Goal: Task Accomplishment & Management: Use online tool/utility

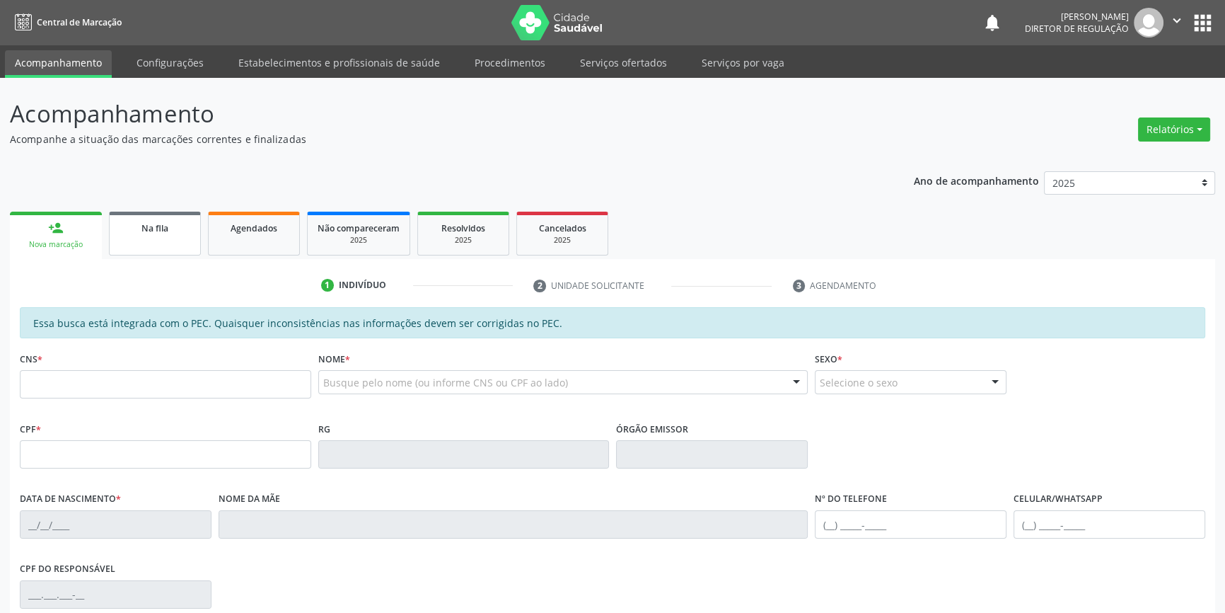
click at [186, 248] on link "Na fila" at bounding box center [155, 233] width 92 height 44
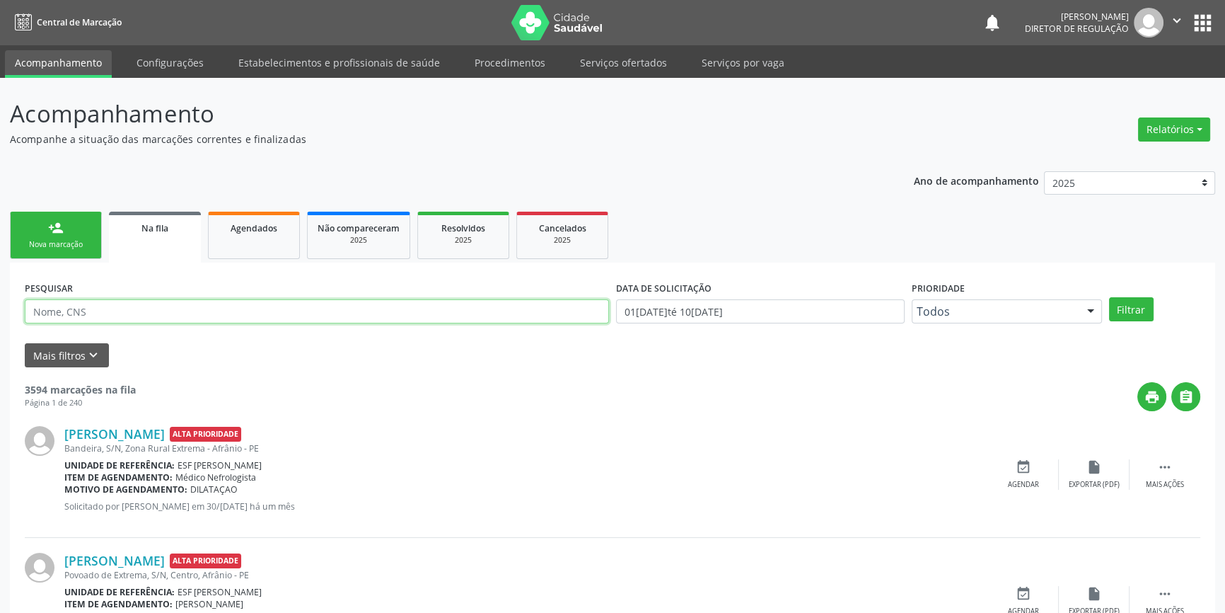
click at [177, 318] on input "text" at bounding box center [317, 311] width 584 height 24
type input "708605518411884"
click at [1146, 309] on button "Filtrar" at bounding box center [1131, 309] width 45 height 24
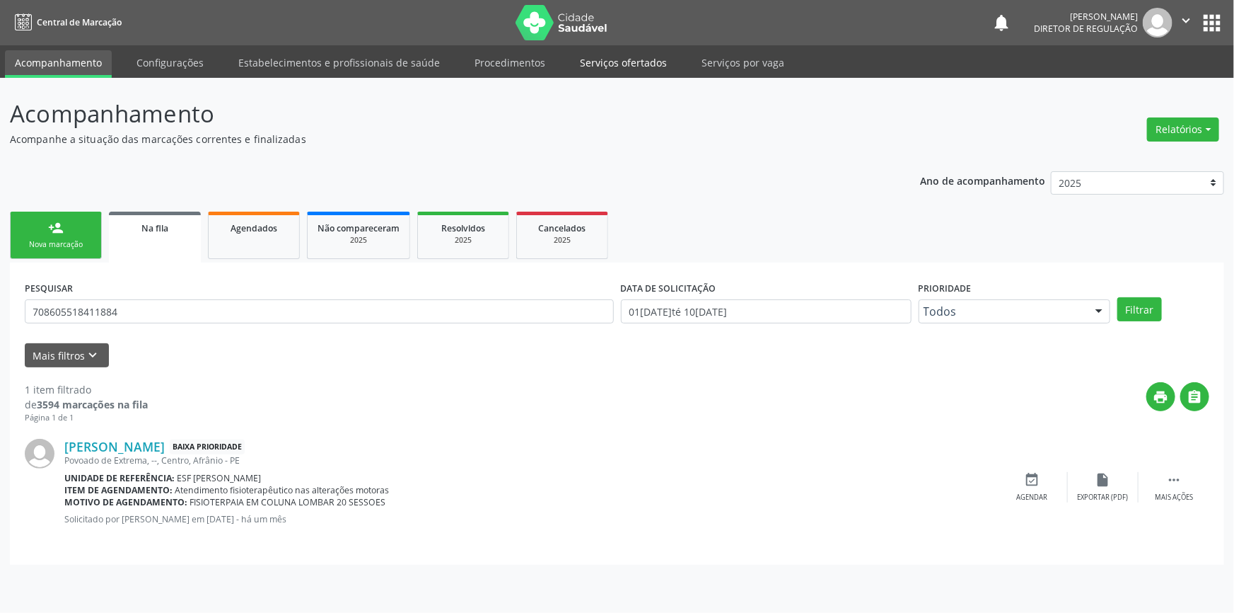
click at [607, 69] on link "Serviços ofertados" at bounding box center [623, 62] width 107 height 25
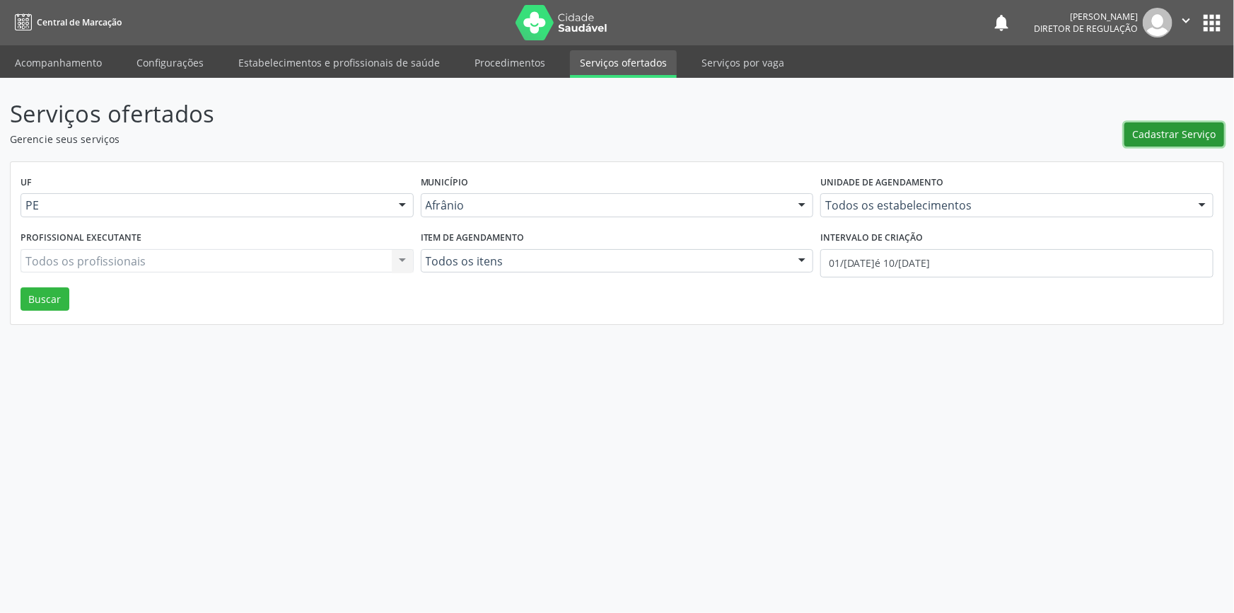
click at [1146, 134] on span "Cadastrar Serviço" at bounding box center [1174, 134] width 83 height 15
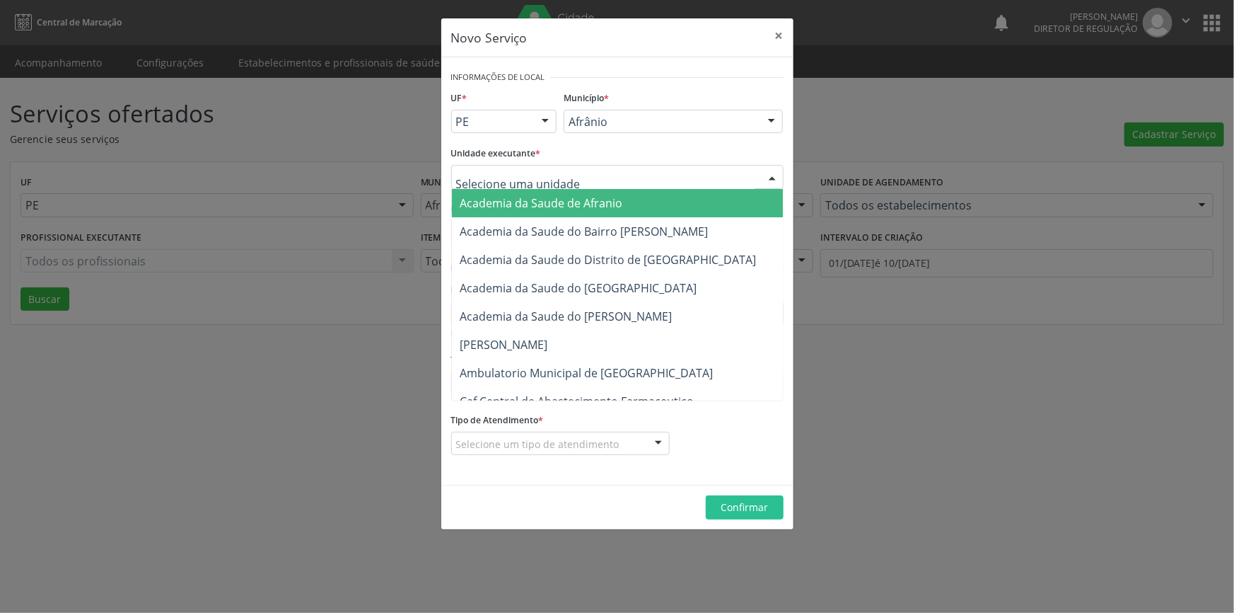
click at [583, 177] on div at bounding box center [617, 177] width 332 height 24
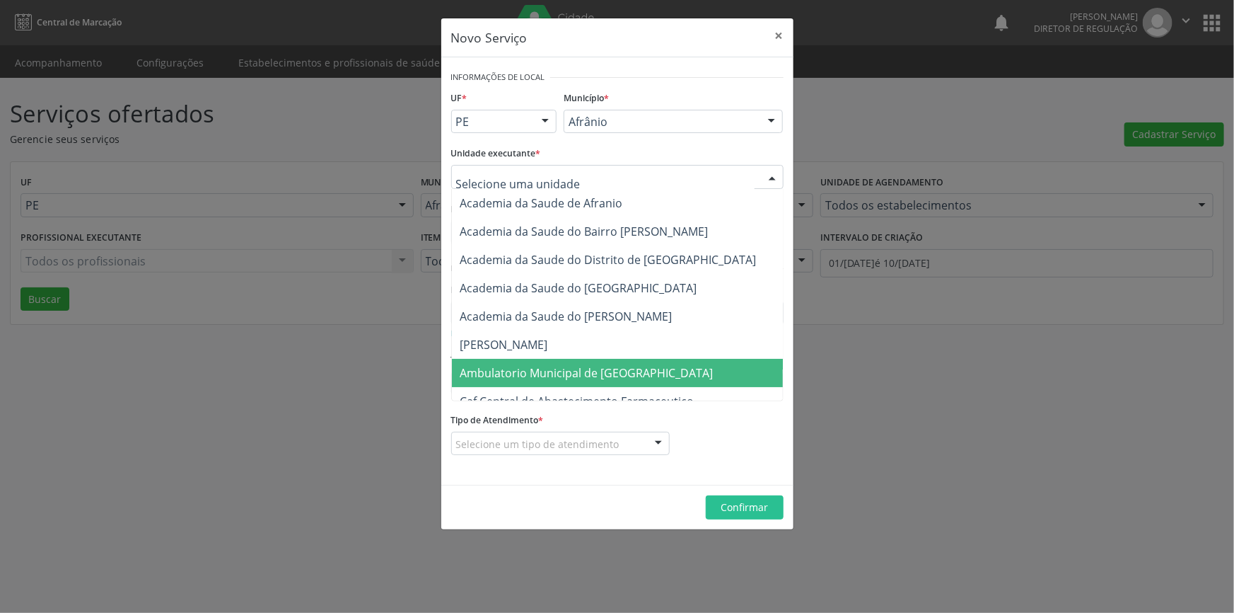
click at [597, 369] on span "Ambulatorio Municipal de [GEOGRAPHIC_DATA]" at bounding box center [586, 373] width 253 height 16
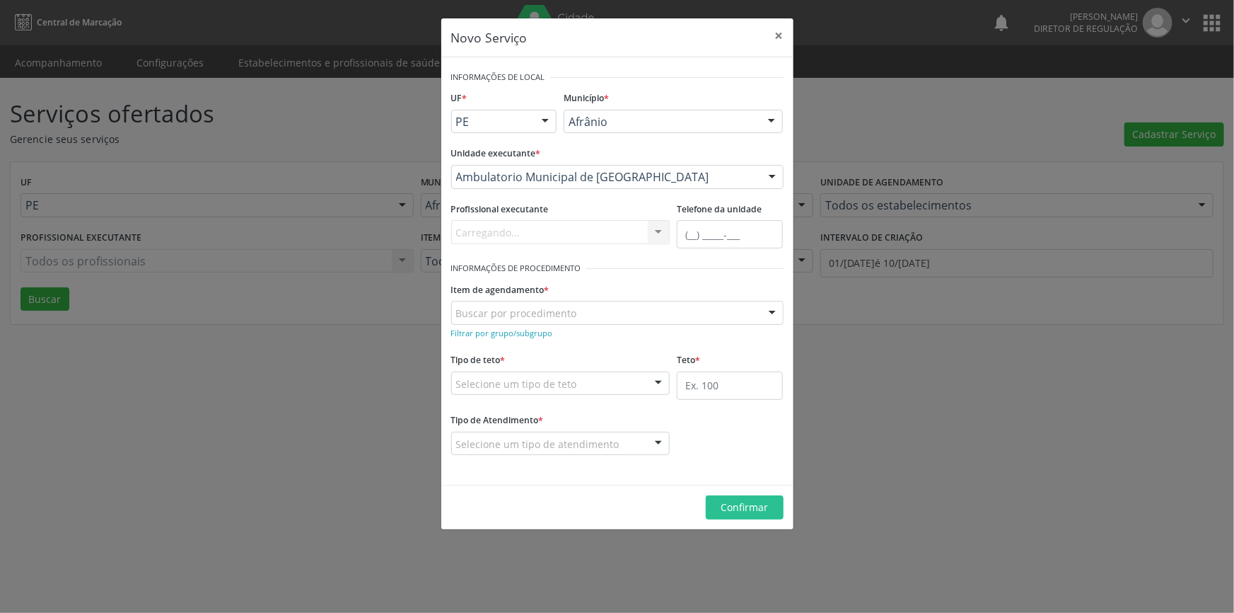
click at [584, 312] on div "Buscar por procedimento" at bounding box center [617, 313] width 332 height 24
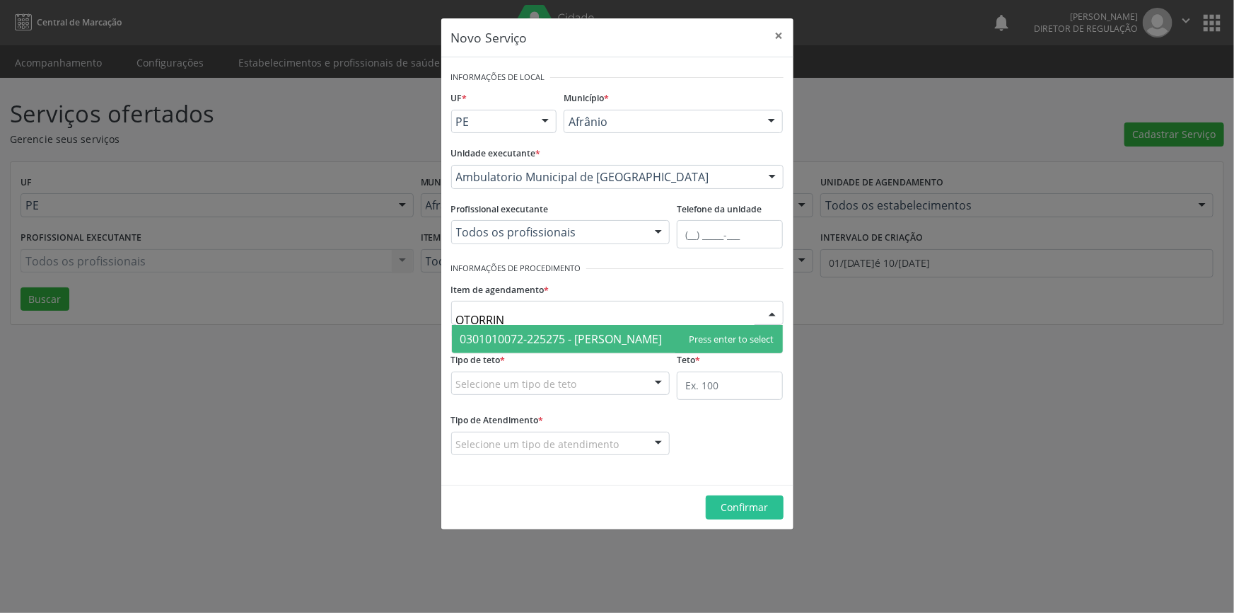
type input "OTORRINO"
click at [586, 332] on span "0301010072-225275 - [PERSON_NAME]" at bounding box center [561, 339] width 202 height 16
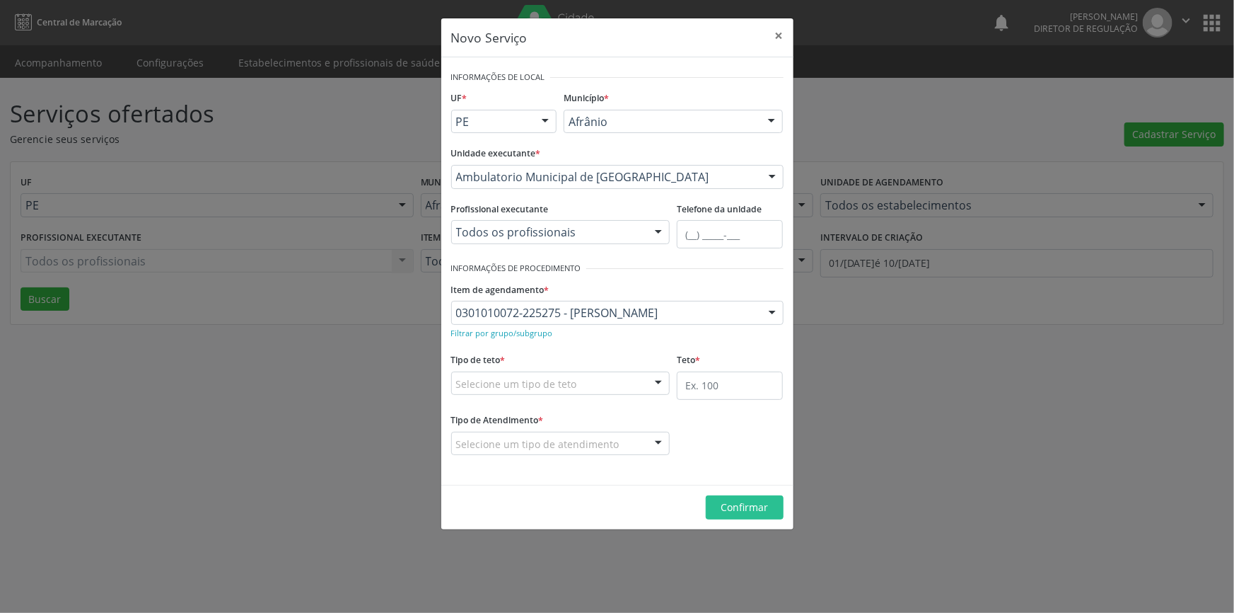
click at [576, 383] on div "Selecione um tipo de teto" at bounding box center [560, 383] width 219 height 24
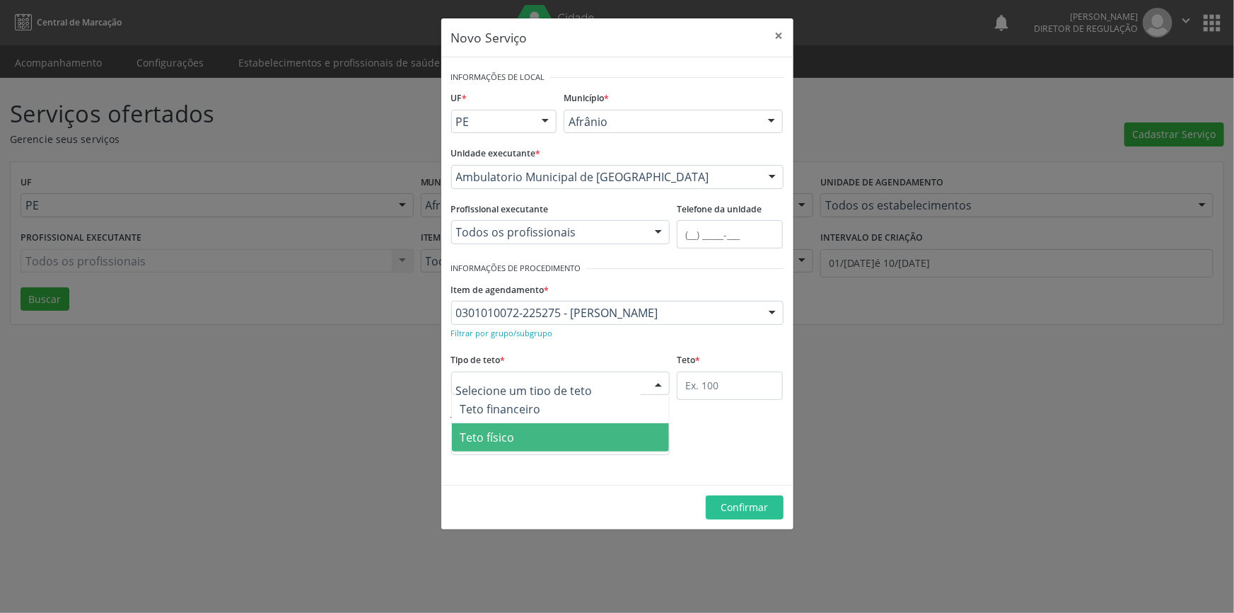
drag, startPoint x: 547, startPoint y: 429, endPoint x: 638, endPoint y: 421, distance: 90.9
click at [547, 429] on span "Teto físico" at bounding box center [561, 437] width 218 height 28
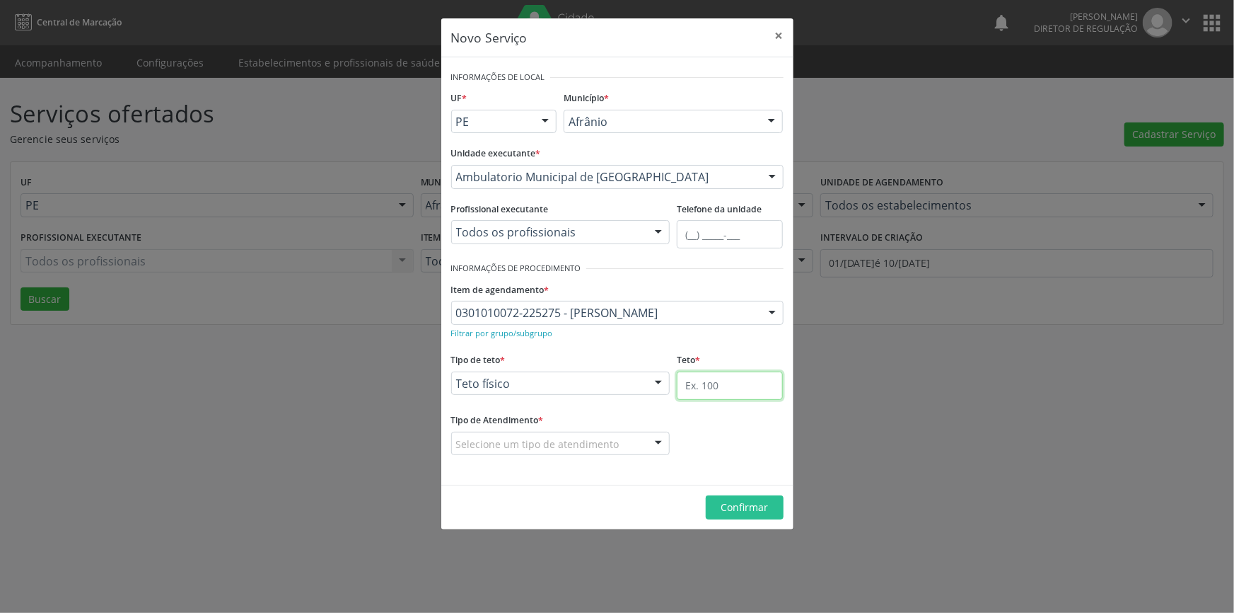
click at [717, 383] on input "text" at bounding box center [730, 385] width 106 height 28
type input "1"
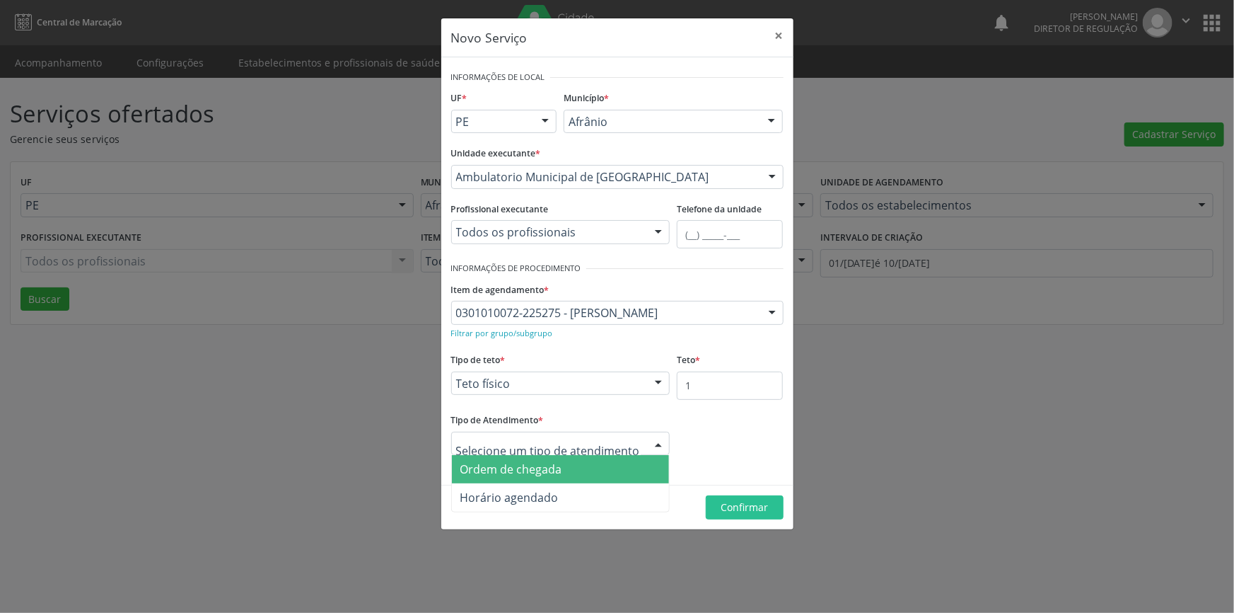
click at [579, 472] on span "Ordem de chegada" at bounding box center [561, 469] width 218 height 28
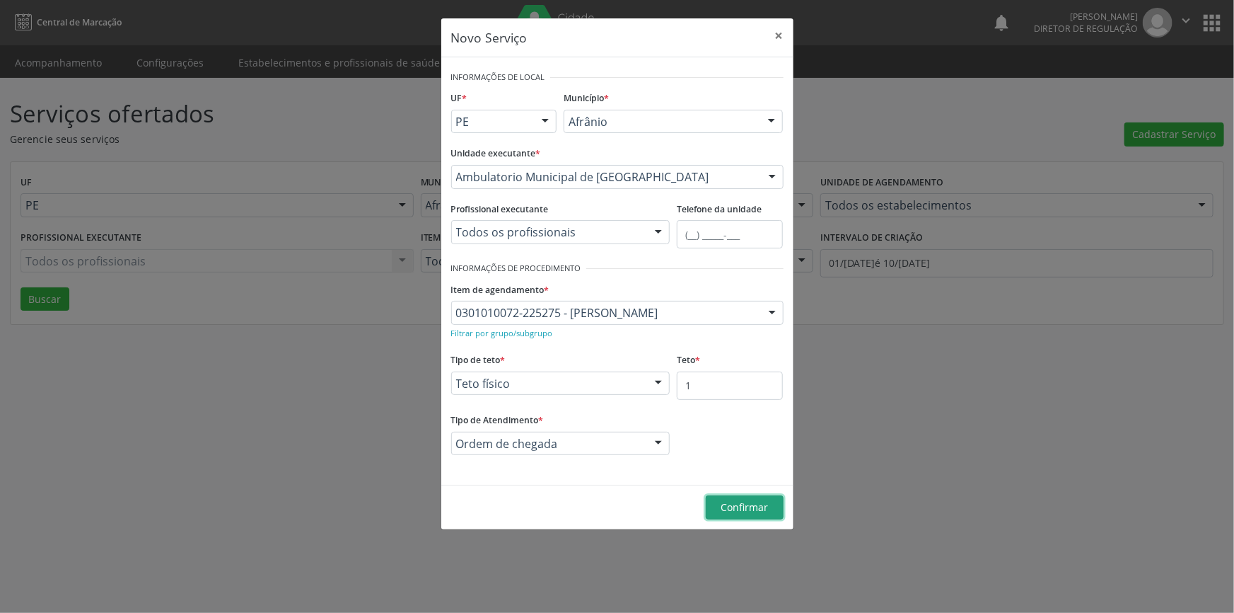
click at [746, 514] on button "Confirmar" at bounding box center [745, 507] width 78 height 24
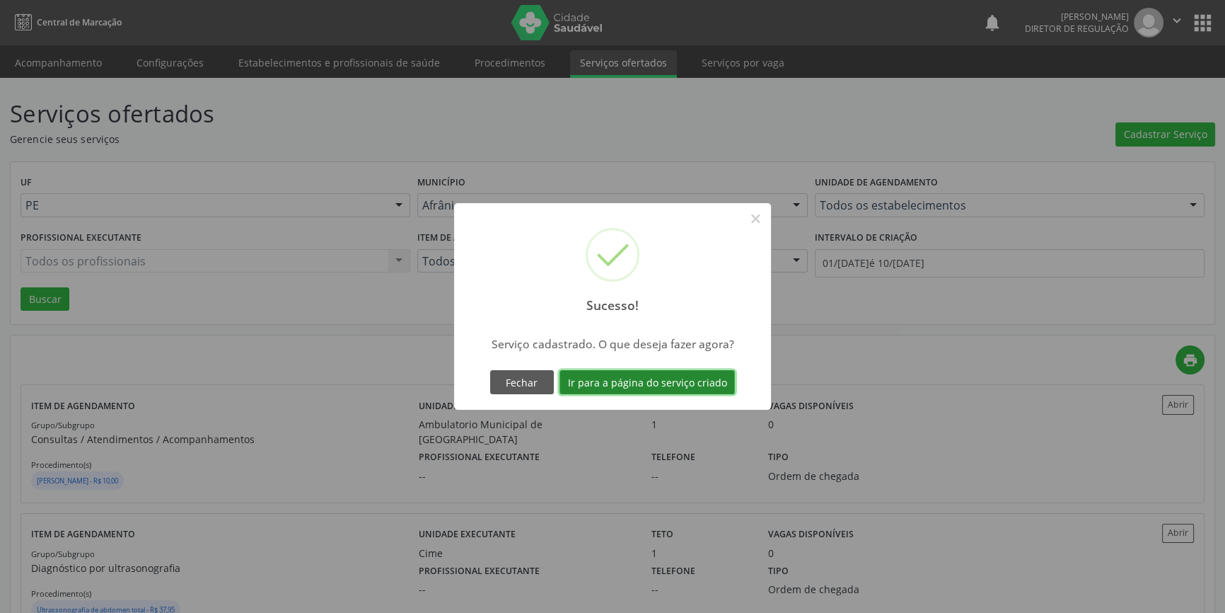
click at [724, 381] on button "Ir para a página do serviço criado" at bounding box center [646, 382] width 175 height 24
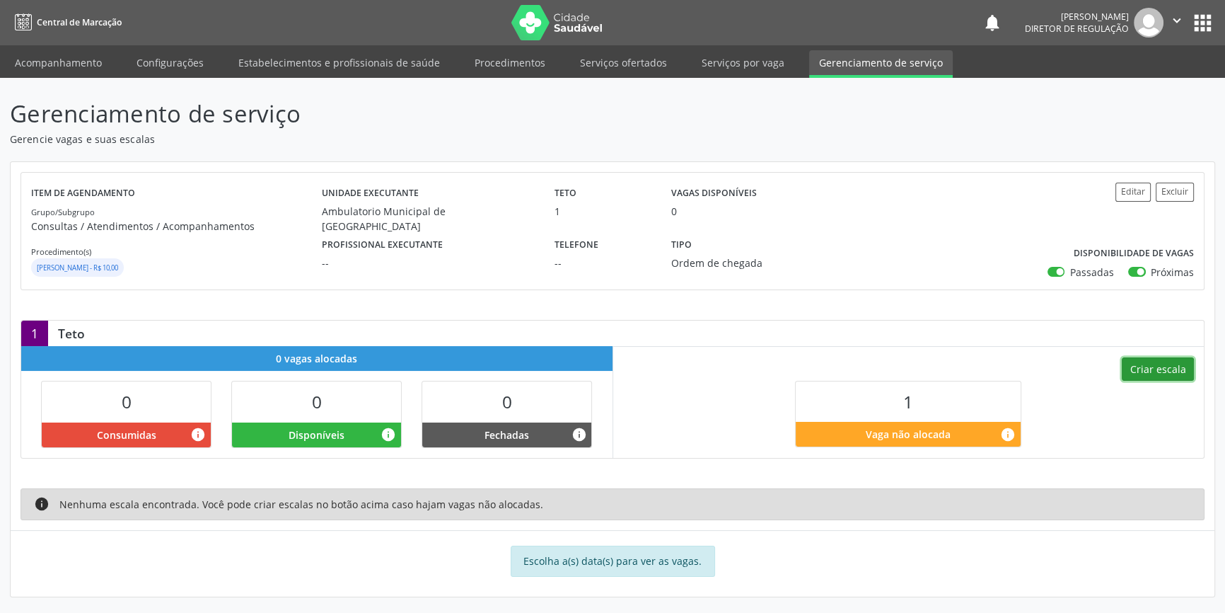
click at [1176, 361] on button "Criar escala" at bounding box center [1158, 369] width 72 height 24
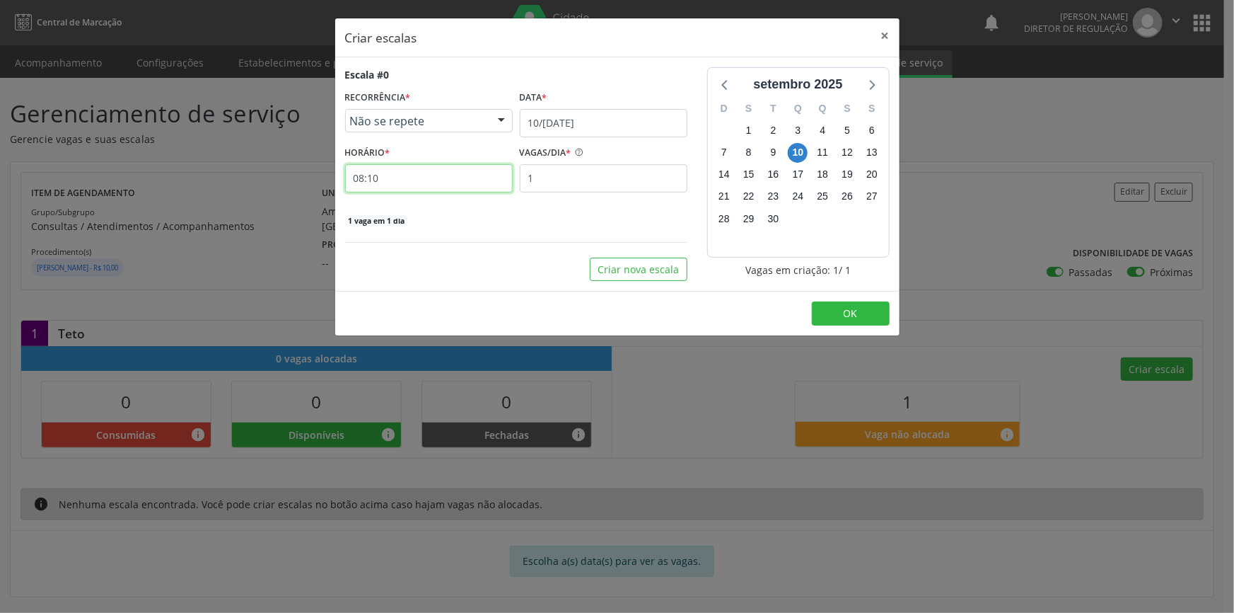
click at [388, 177] on input "08:10" at bounding box center [429, 178] width 168 height 28
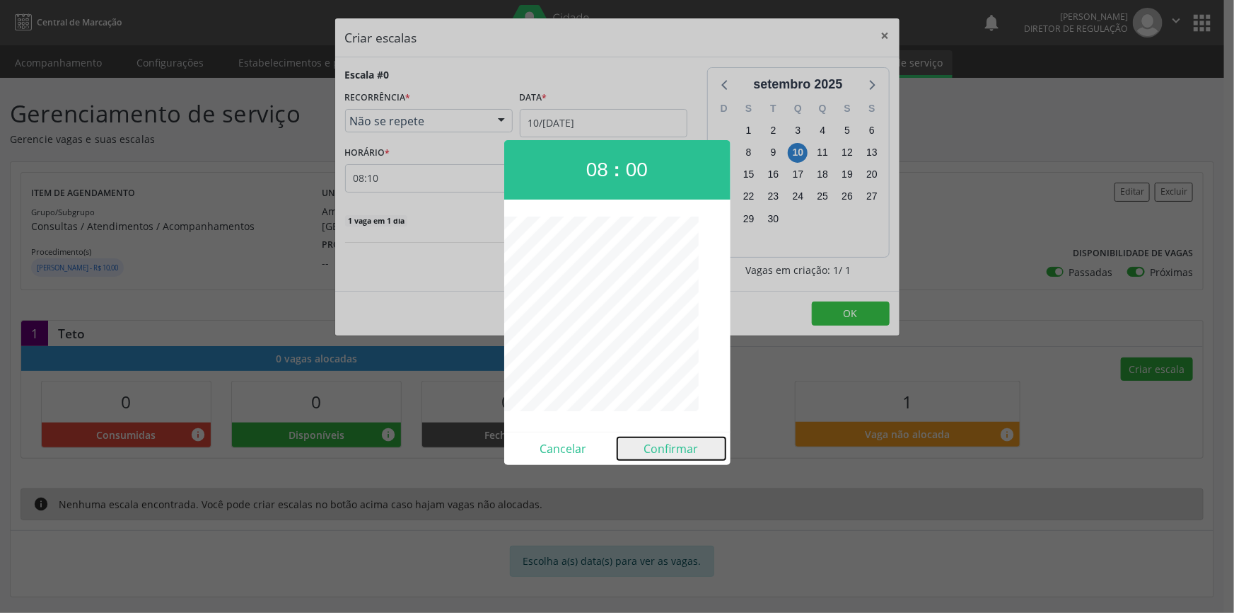
click at [666, 438] on button "Confirmar" at bounding box center [671, 448] width 108 height 23
type input "08:00"
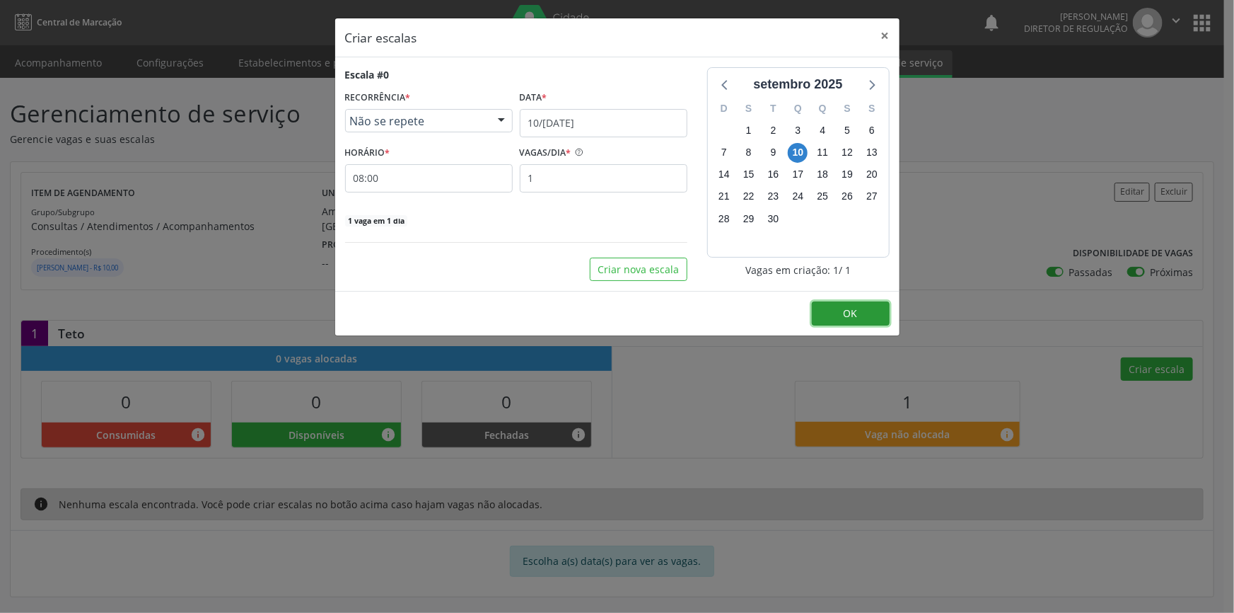
click at [874, 303] on button "OK" at bounding box center [851, 313] width 78 height 24
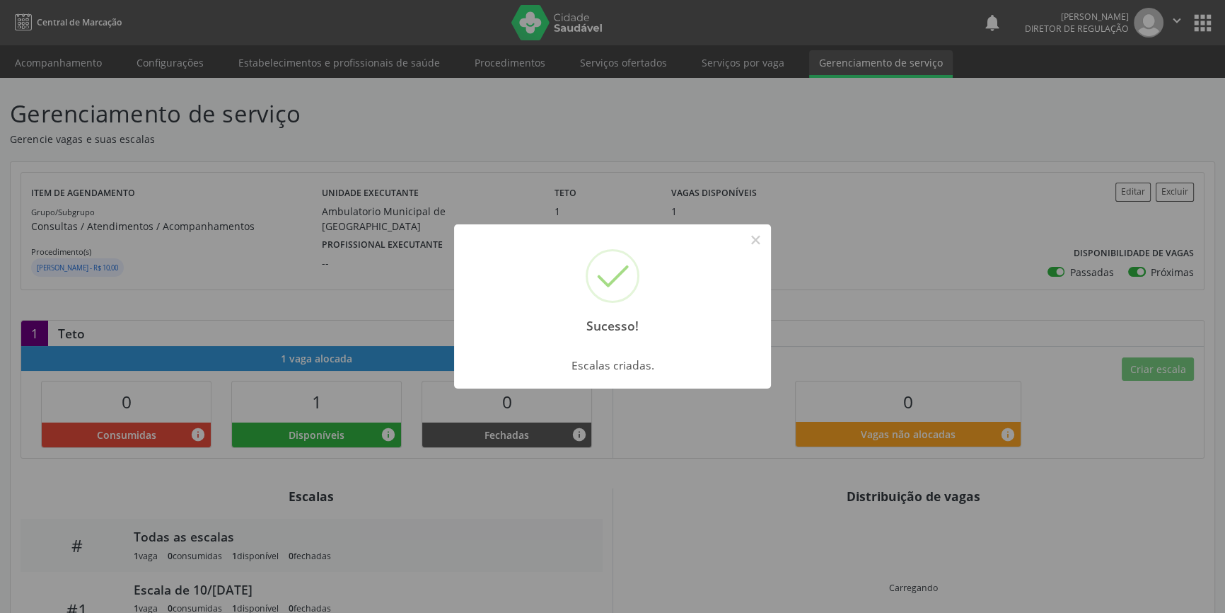
click at [64, 126] on div "Sucesso! × Escalas criadas. OK Cancel" at bounding box center [612, 306] width 1225 height 613
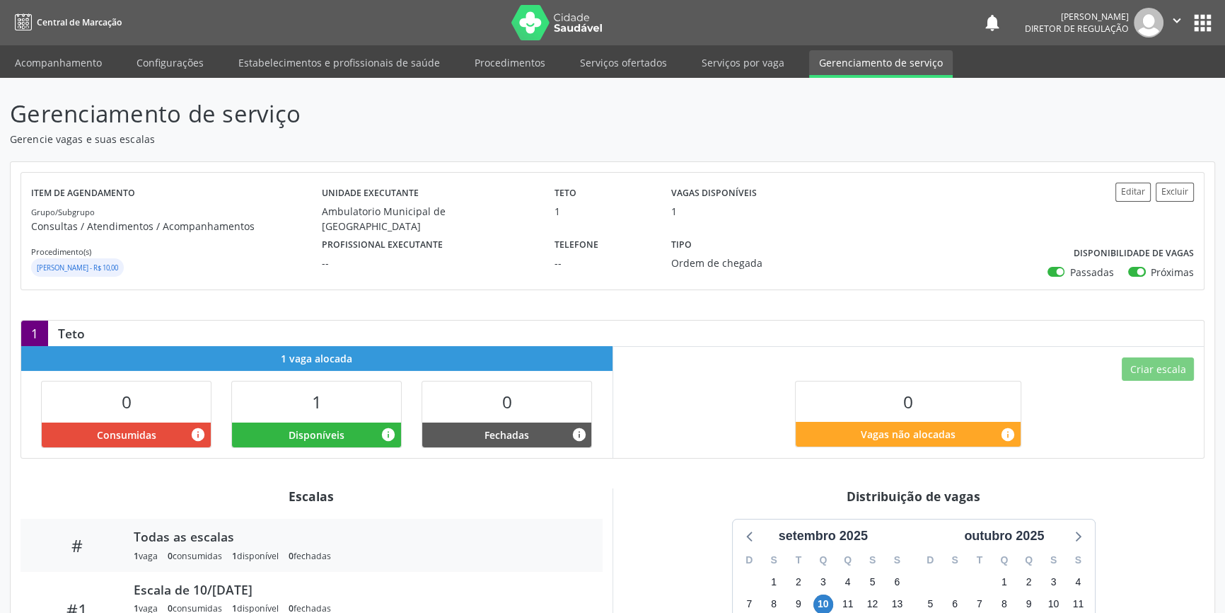
click at [99, 81] on div "Gerenciamento de serviço Gerencie vagas e suas escalas Item de agendamento Grup…" at bounding box center [612, 527] width 1225 height 898
click at [95, 69] on link "Acompanhamento" at bounding box center [58, 62] width 107 height 25
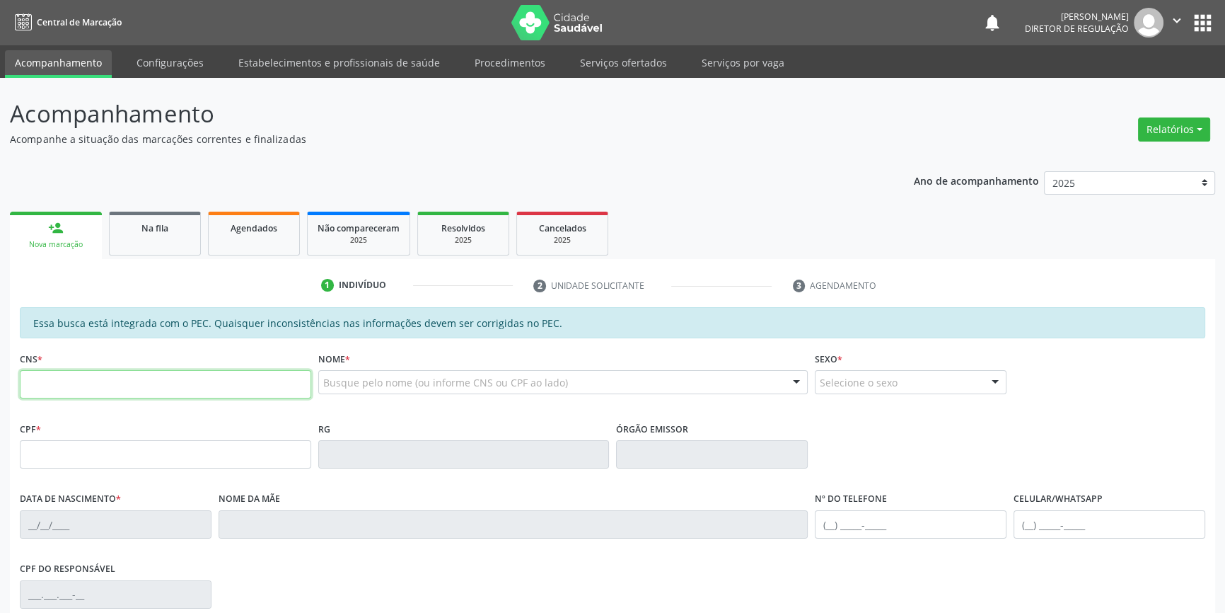
click at [170, 376] on input "text" at bounding box center [165, 384] width 291 height 28
type input "702 8081 0478 6664"
type input "755.290.334-15"
type input "27/[DATE]"
type input "[PERSON_NAME]"
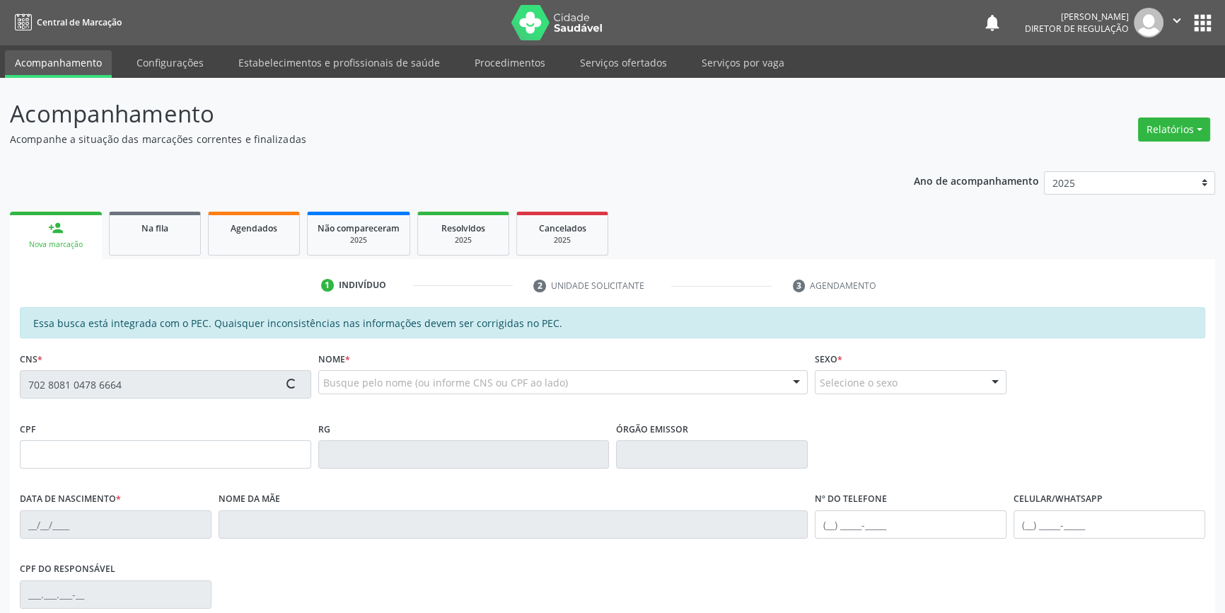
type input "[PHONE_NUMBER]"
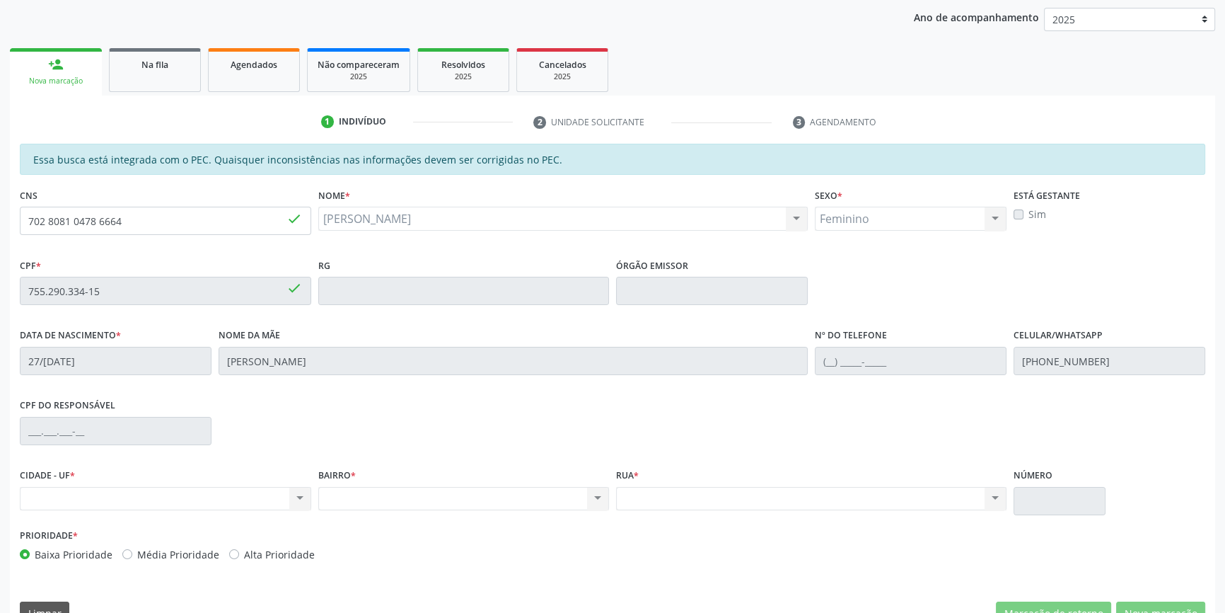
scroll to position [194, 0]
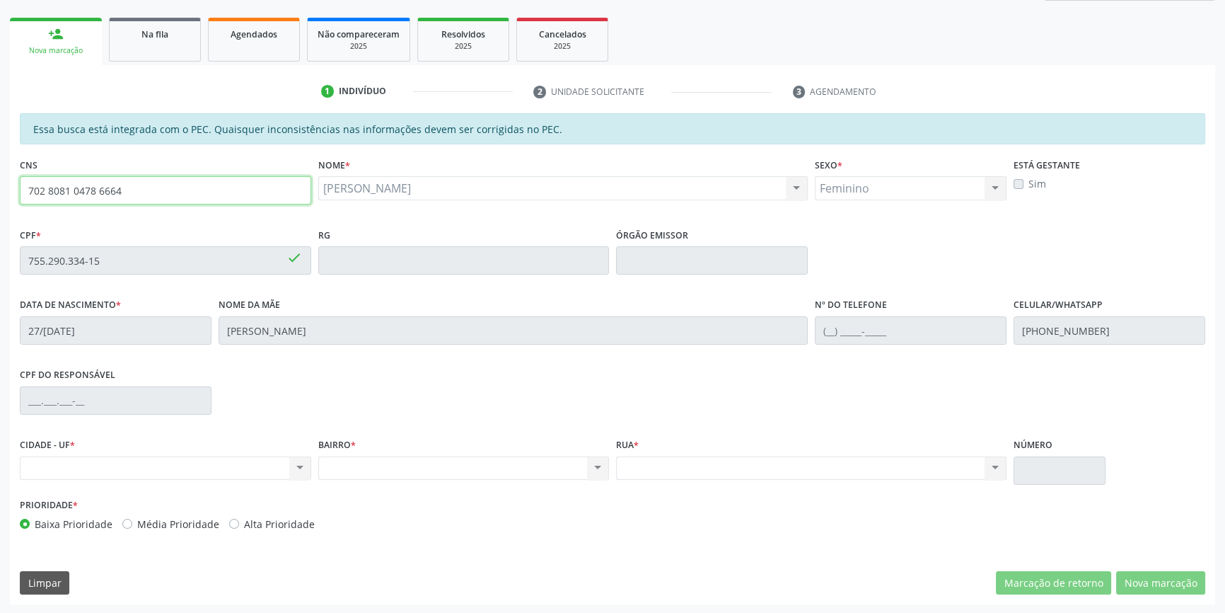
drag, startPoint x: 201, startPoint y: 195, endPoint x: 0, endPoint y: 181, distance: 201.4
click at [0, 181] on div "Acompanhamento Acompanhe a situação das marcações correntes e finalizadas Relat…" at bounding box center [612, 249] width 1225 height 730
